Goal: Task Accomplishment & Management: Use online tool/utility

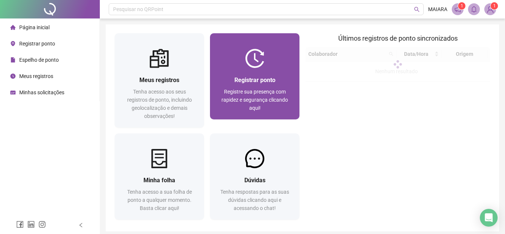
click at [267, 83] on span "Registrar ponto" at bounding box center [254, 79] width 41 height 7
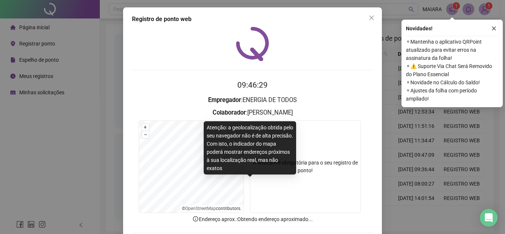
scroll to position [38, 0]
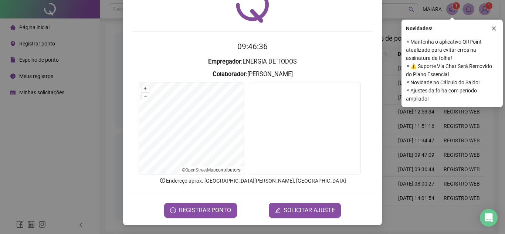
click at [219, 208] on span "REGISTRAR PONTO" at bounding box center [205, 210] width 52 height 9
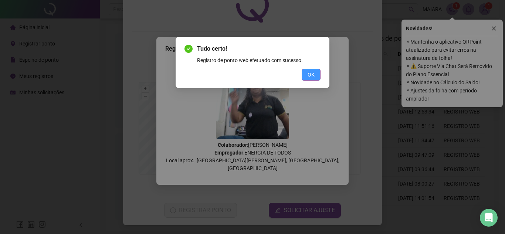
click at [314, 73] on span "OK" at bounding box center [310, 75] width 7 height 8
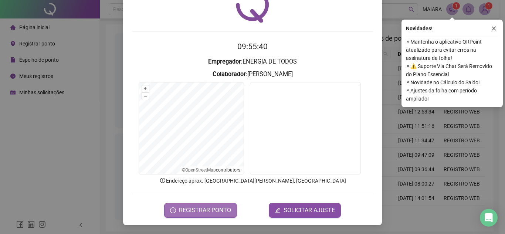
click at [209, 210] on span "REGISTRAR PONTO" at bounding box center [205, 210] width 52 height 9
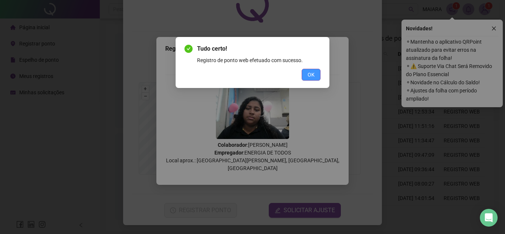
click at [312, 74] on span "OK" at bounding box center [310, 75] width 7 height 8
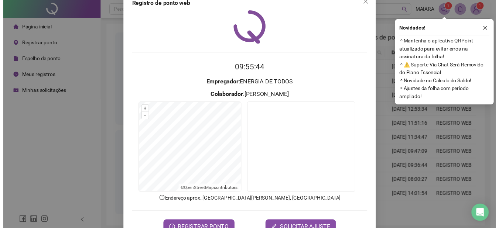
scroll to position [0, 0]
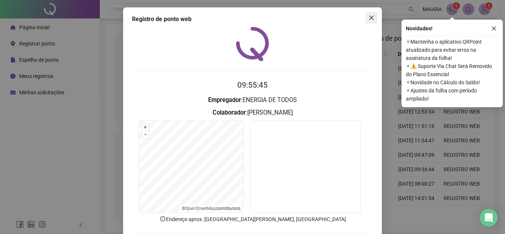
click at [369, 18] on icon "close" at bounding box center [371, 18] width 4 height 4
